Goal: Task Accomplishment & Management: Manage account settings

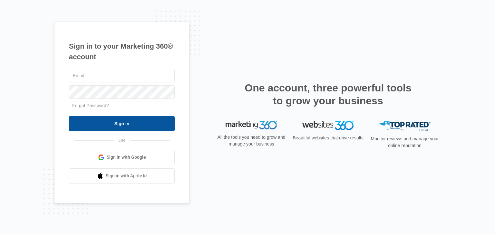
type input "[PERSON_NAME][EMAIL_ADDRESS][DOMAIN_NAME]"
click at [149, 124] on input "Sign In" at bounding box center [122, 123] width 106 height 15
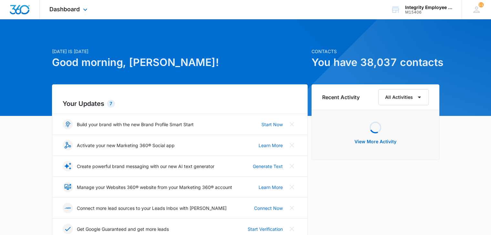
click at [89, 13] on div "Dashboard Apps Reputation Websites Forms CRM Email Social Shop Payments POS Con…" at bounding box center [69, 9] width 59 height 19
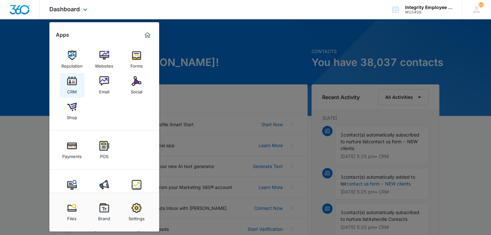
click at [72, 82] on img at bounding box center [72, 81] width 10 height 10
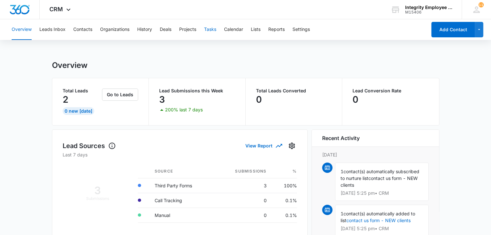
click at [212, 31] on button "Tasks" at bounding box center [210, 29] width 12 height 21
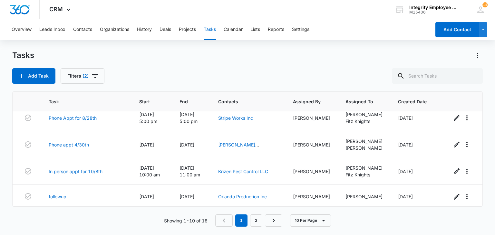
scroll to position [172, 0]
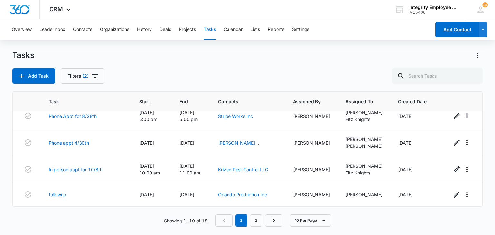
click at [344, 61] on div "Tasks Add Task Filters (2)" at bounding box center [247, 67] width 471 height 34
click at [254, 221] on link "2" at bounding box center [256, 221] width 12 height 12
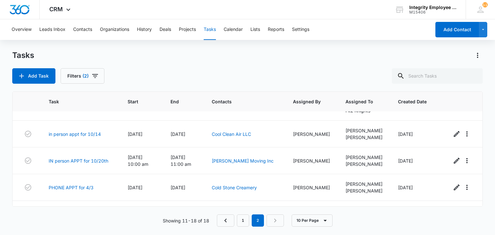
scroll to position [0, 0]
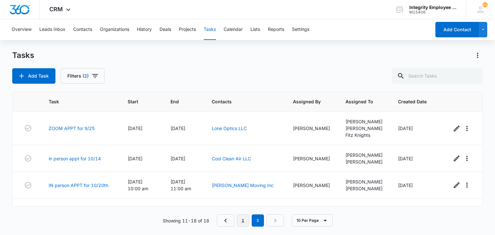
click at [240, 222] on link "1" at bounding box center [243, 221] width 12 height 12
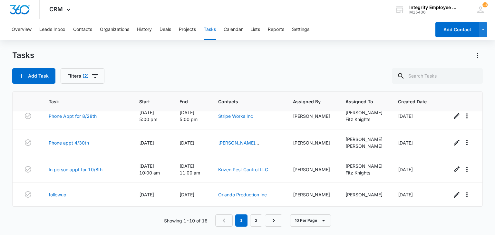
scroll to position [176, 0]
click at [248, 115] on link "Stripe Works Inc" at bounding box center [235, 116] width 35 height 5
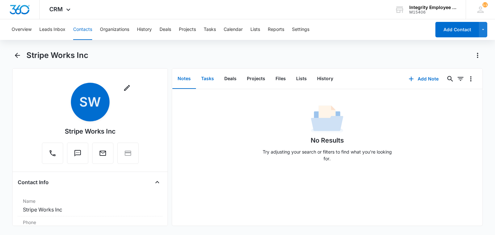
click at [214, 82] on button "Tasks" at bounding box center [207, 79] width 23 height 20
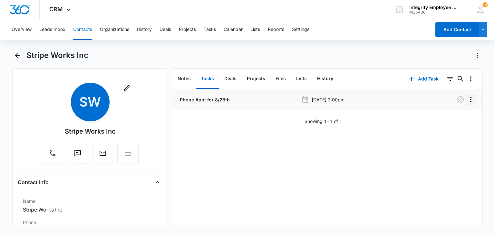
click at [470, 101] on icon "Overflow Menu" at bounding box center [471, 100] width 8 height 8
click at [454, 122] on button "Edit" at bounding box center [453, 118] width 37 height 10
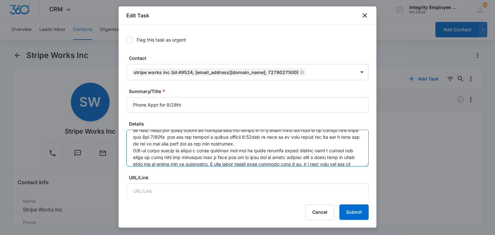
scroll to position [47, 0]
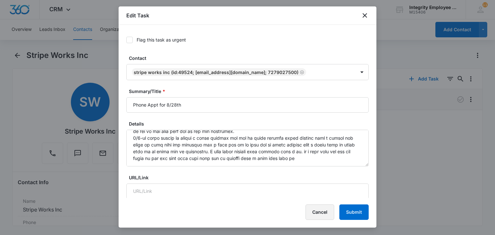
click at [319, 205] on button "Cancel" at bounding box center [320, 212] width 29 height 15
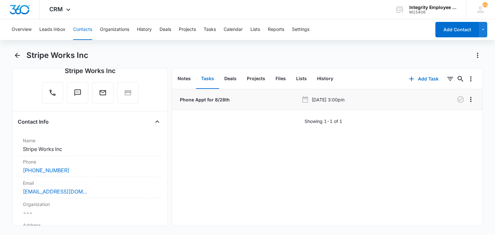
scroll to position [67, 0]
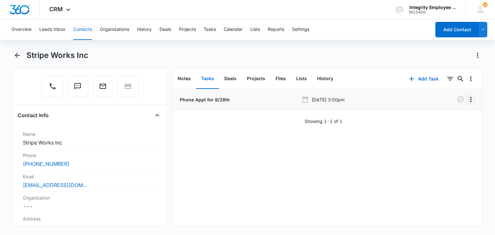
click at [471, 102] on icon "Overflow Menu" at bounding box center [471, 99] width 1 height 5
click at [452, 116] on div "Edit" at bounding box center [449, 117] width 14 height 5
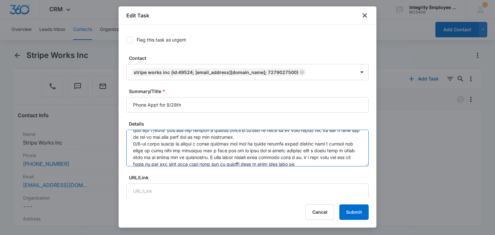
scroll to position [47, 0]
